Goal: Find specific page/section: Find specific page/section

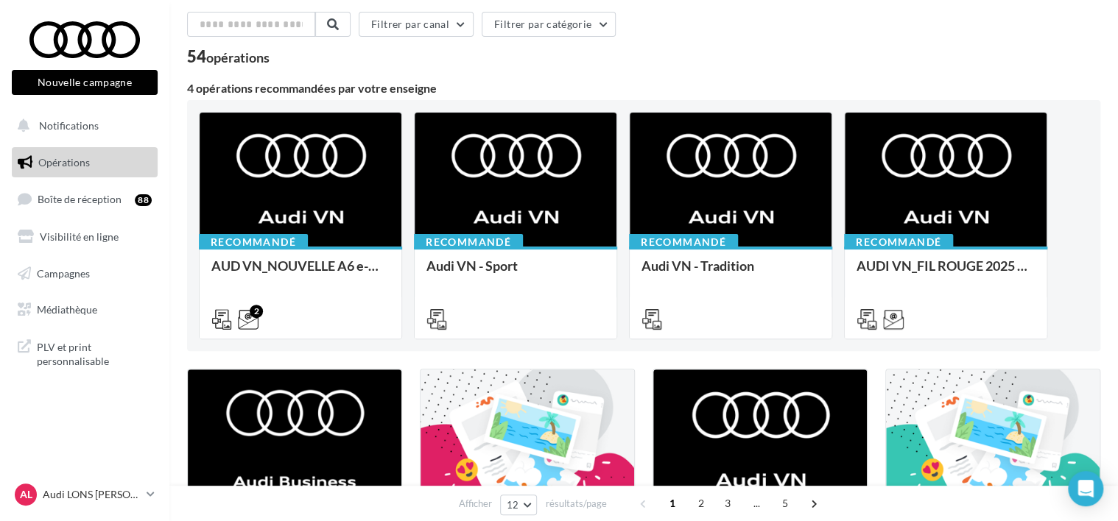
scroll to position [196, 0]
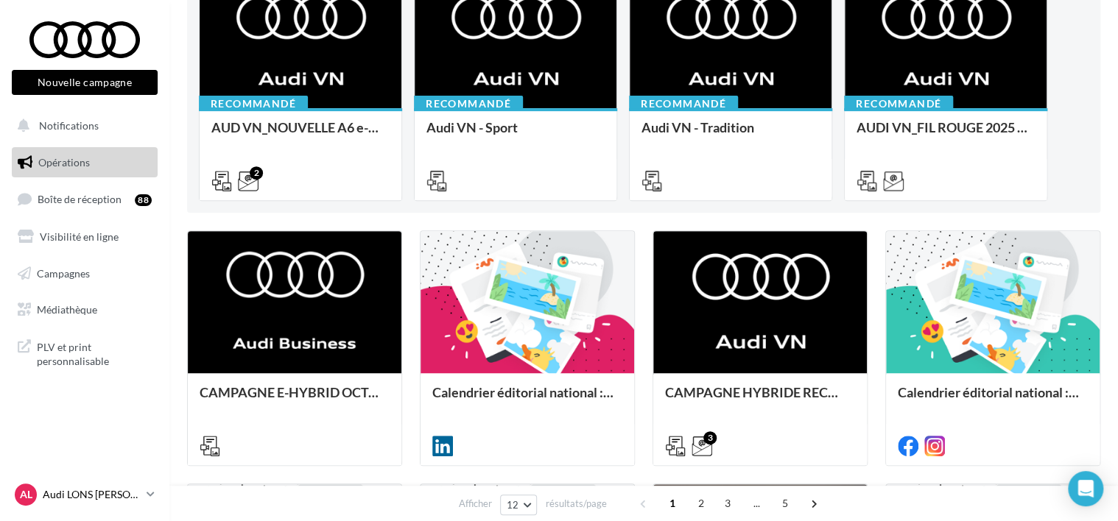
click at [149, 489] on icon at bounding box center [151, 494] width 8 height 13
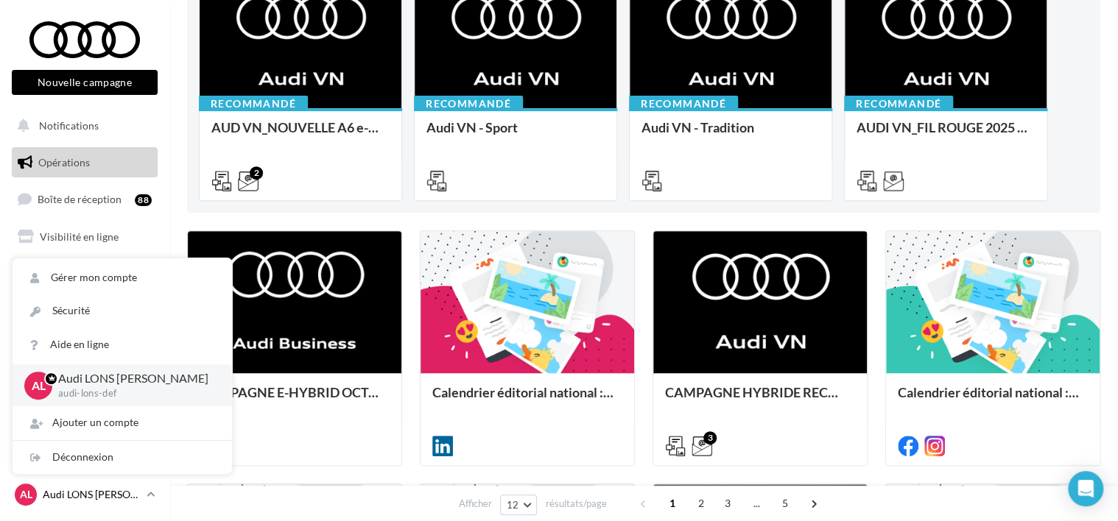
click at [149, 489] on icon at bounding box center [151, 494] width 8 height 13
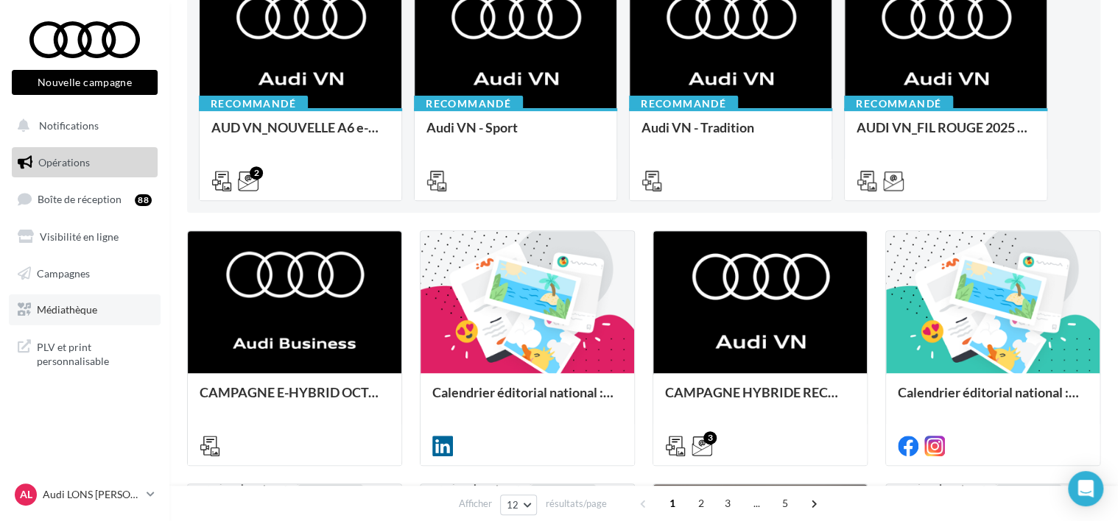
click at [62, 312] on span "Médiathèque" at bounding box center [67, 309] width 60 height 13
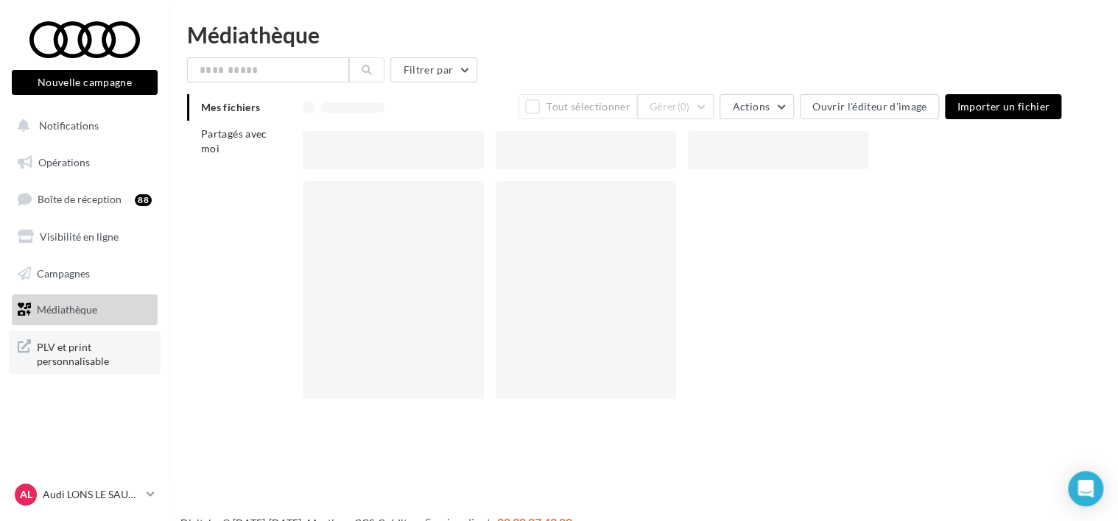
click at [65, 359] on span "PLV et print personnalisable" at bounding box center [94, 353] width 115 height 32
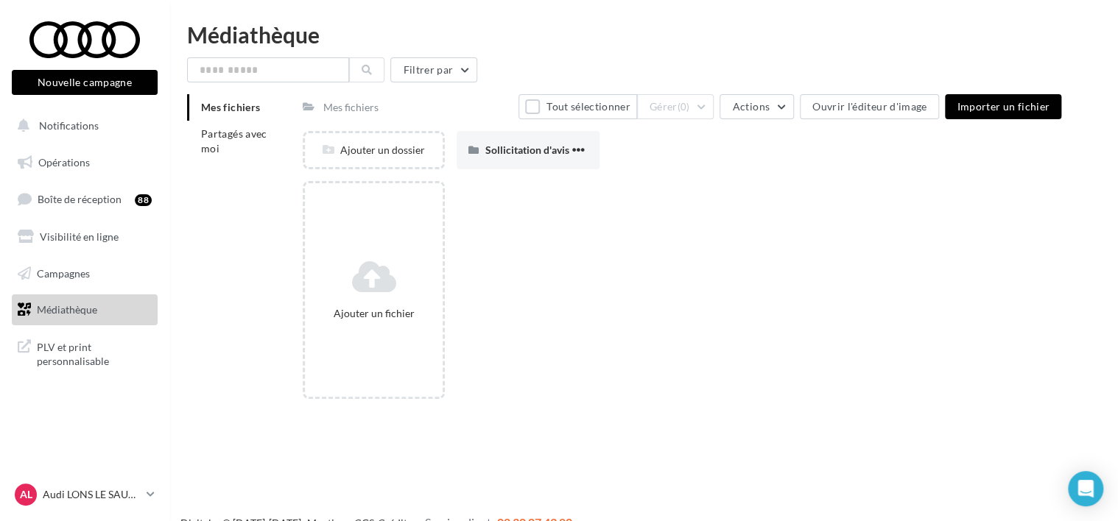
click at [108, 16] on nav "Nouvelle campagne Nouvelle campagne Notifications Opérations Boîte de réception…" at bounding box center [84, 260] width 169 height 521
click at [110, 312] on link "Médiathèque" at bounding box center [85, 310] width 152 height 31
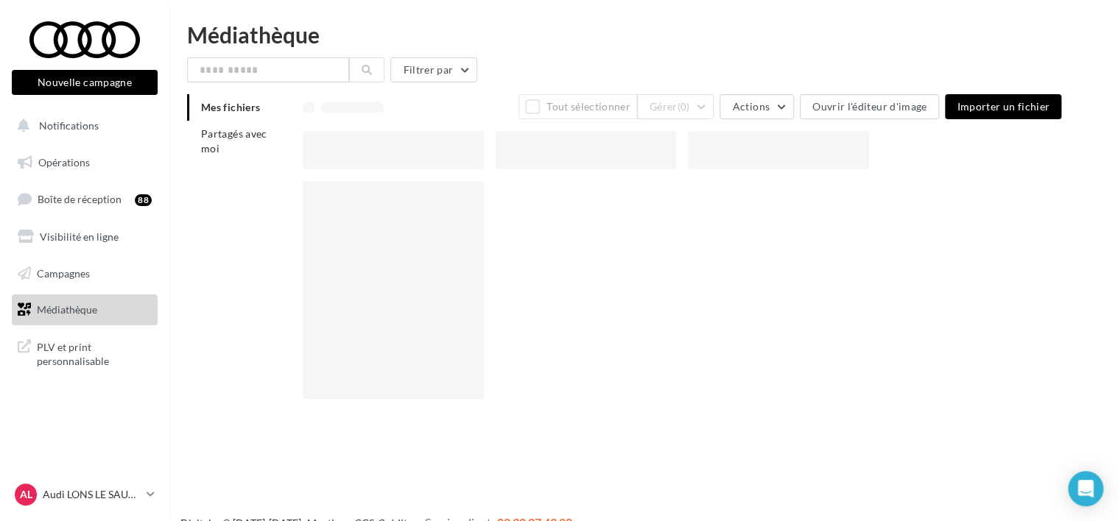
click at [96, 341] on span "PLV et print personnalisable" at bounding box center [94, 353] width 115 height 32
